Goal: Task Accomplishment & Management: Use online tool/utility

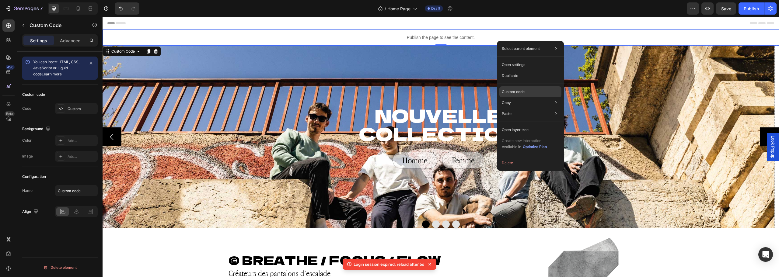
click at [512, 92] on p "Custom code" at bounding box center [513, 91] width 23 height 5
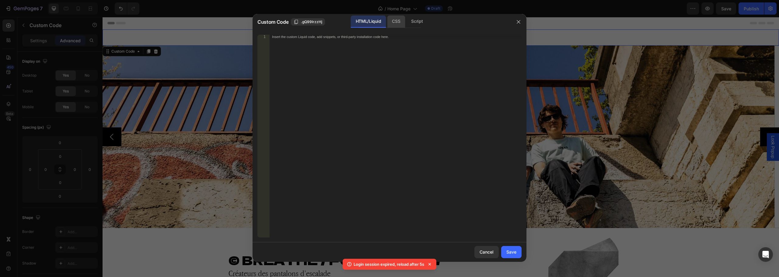
click at [406, 23] on div "CSS" at bounding box center [416, 22] width 21 height 12
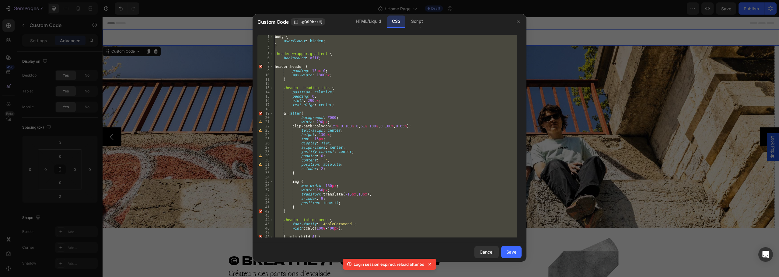
click at [340, 101] on div "body { overflow-x : hidden ; } .header-wrapper.gradient { background : #fff ; h…" at bounding box center [395, 136] width 243 height 203
type textarea "width: 290px;"
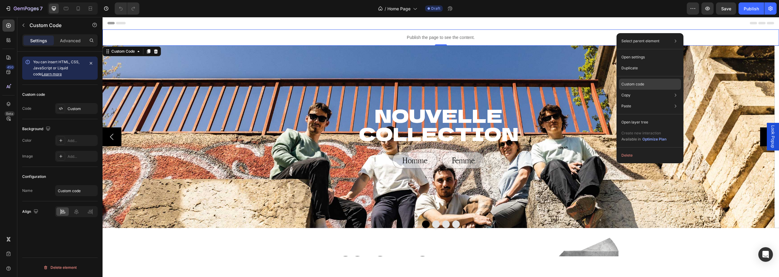
click at [632, 83] on p "Custom code" at bounding box center [632, 84] width 23 height 5
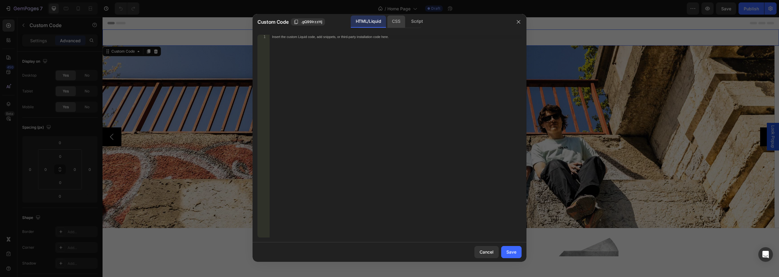
click at [406, 20] on div "CSS" at bounding box center [416, 22] width 21 height 12
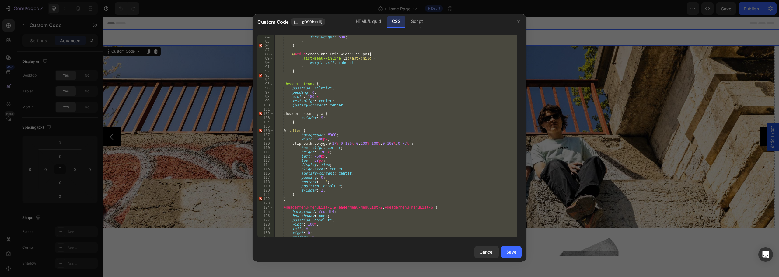
scroll to position [361, 0]
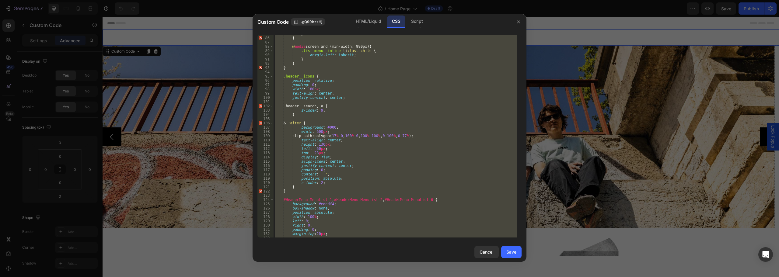
click at [311, 88] on div "} } @ media screen and (min-width: 990px) { .list-menu--inline li :last-child {…" at bounding box center [395, 136] width 243 height 203
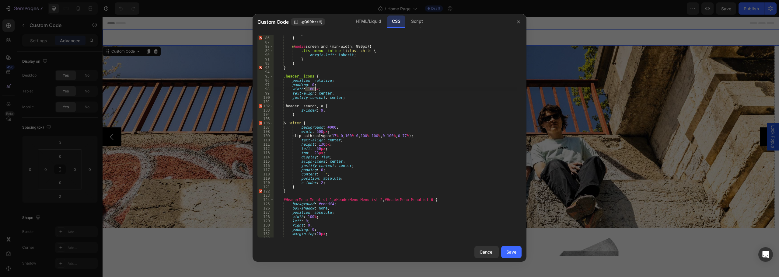
click at [311, 88] on div "} } @ media screen and (min-width: 990px) { .list-menu--inline li :last-child {…" at bounding box center [395, 137] width 243 height 211
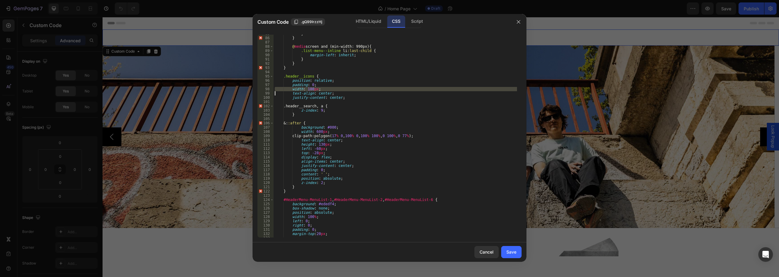
type textarea "text-align: center;"
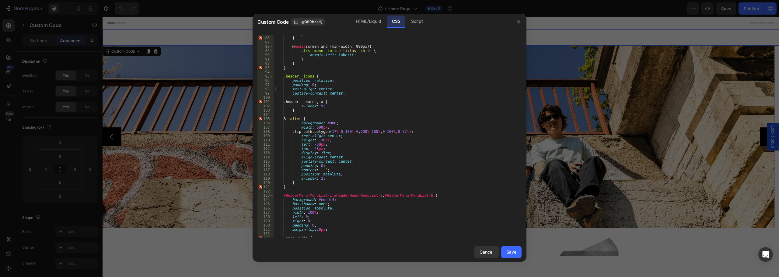
click at [515, 258] on button "Save" at bounding box center [511, 252] width 20 height 12
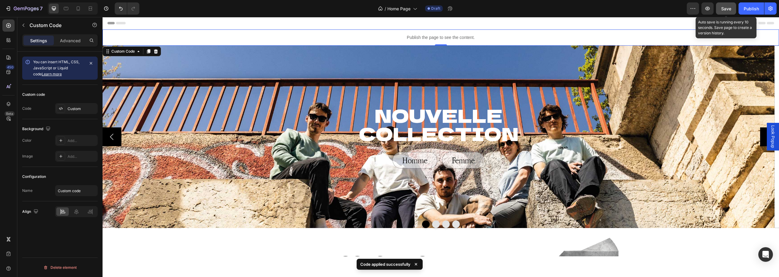
click at [727, 8] on span "Save" at bounding box center [726, 8] width 10 height 5
